Goal: Information Seeking & Learning: Find specific fact

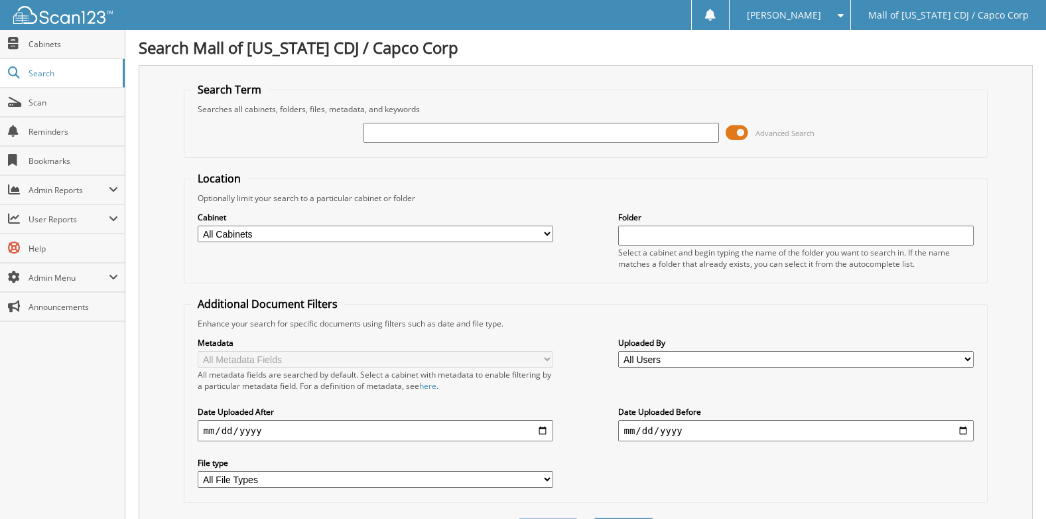
click at [431, 129] on input "text" at bounding box center [541, 133] width 355 height 20
type input "84581"
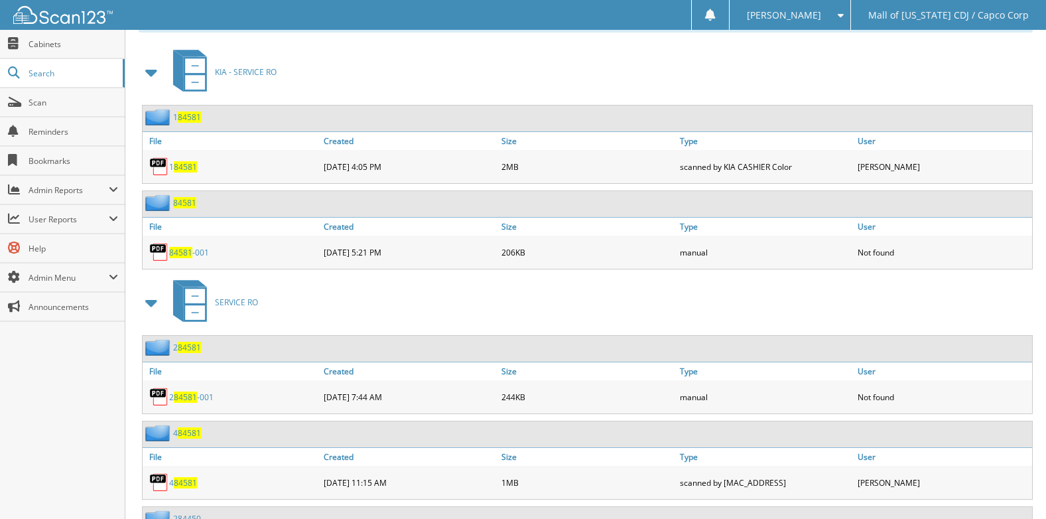
scroll to position [560, 0]
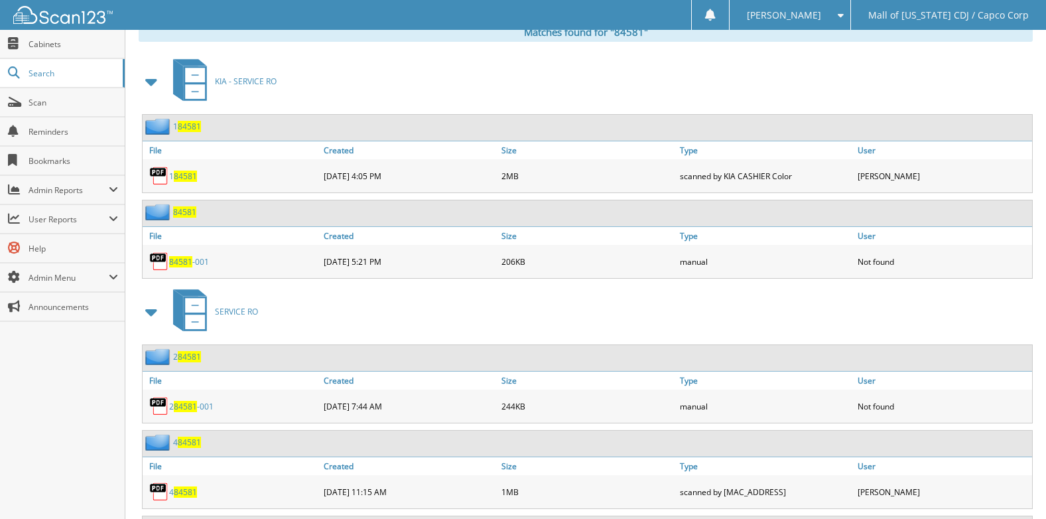
click at [188, 210] on span "84581" at bounding box center [184, 211] width 23 height 11
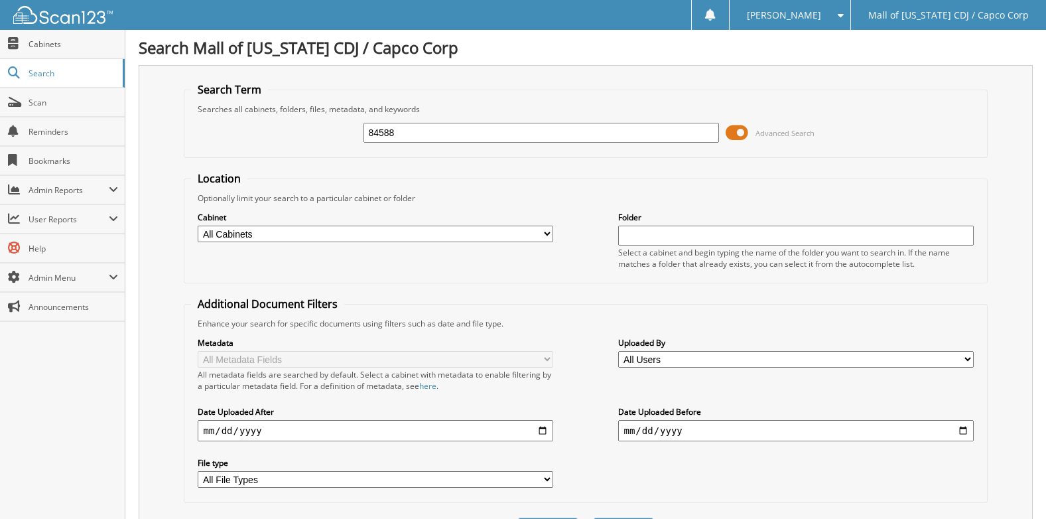
type input "84588"
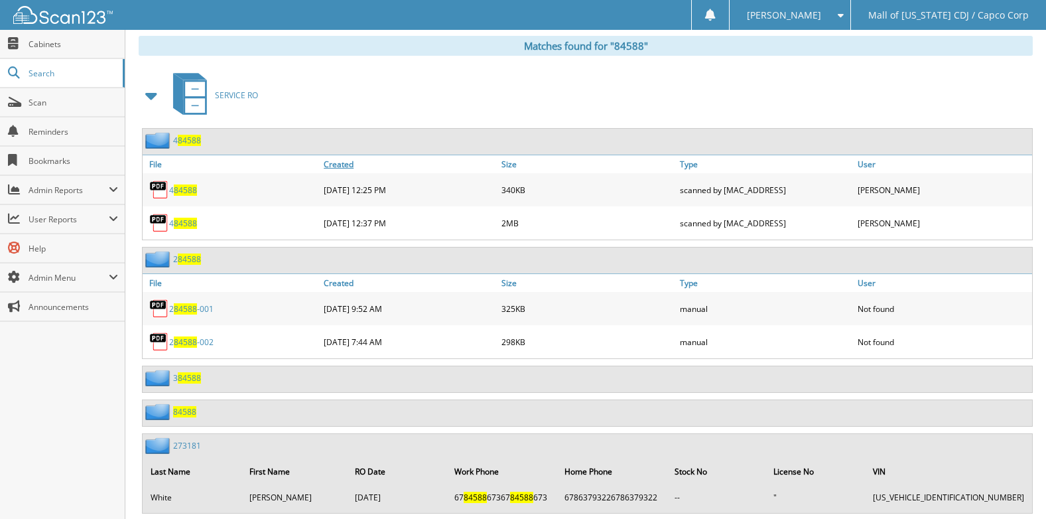
scroll to position [793, 0]
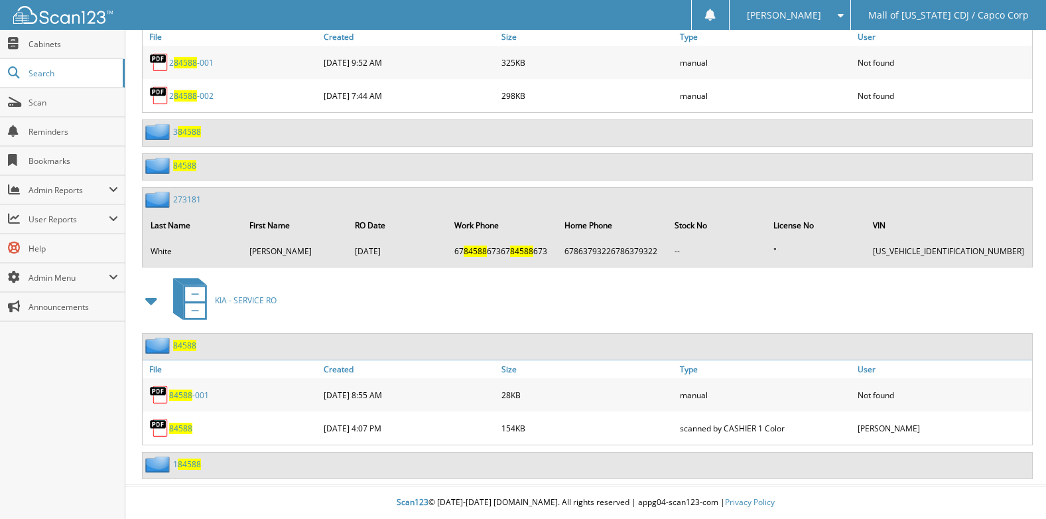
click at [180, 427] on span "84588" at bounding box center [180, 428] width 23 height 11
